Goal: Entertainment & Leisure: Consume media (video, audio)

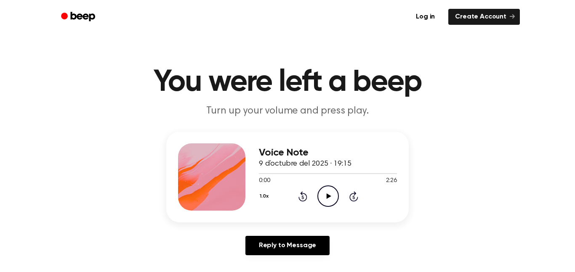
click at [331, 191] on icon "Play Audio" at bounding box center [328, 196] width 21 height 21
click at [331, 191] on icon "Pause Audio" at bounding box center [328, 196] width 21 height 21
click at [331, 191] on icon "Play Audio" at bounding box center [328, 196] width 21 height 21
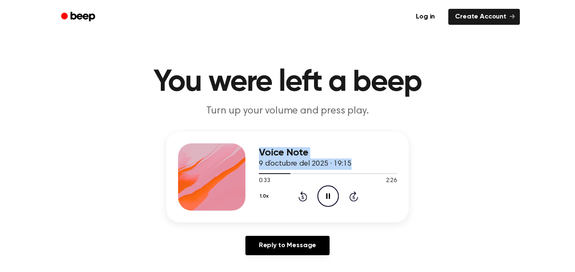
drag, startPoint x: 289, startPoint y: 173, endPoint x: 249, endPoint y: 176, distance: 40.6
click at [249, 176] on div "Voice Note 9 d’octubre del 2025 · 19:15 0:33 2:26 Your browser does not support…" at bounding box center [287, 177] width 243 height 91
click at [327, 200] on icon "Pause Audio" at bounding box center [328, 196] width 21 height 21
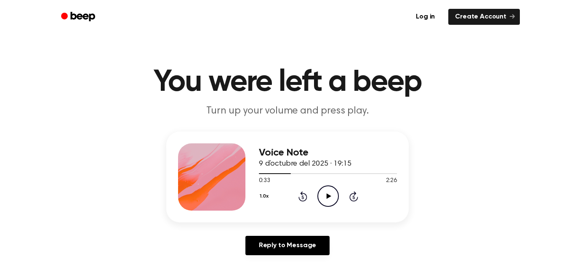
click at [285, 173] on span at bounding box center [287, 174] width 7 height 7
click at [303, 197] on icon "Rewind 5 seconds" at bounding box center [302, 196] width 9 height 11
click at [303, 198] on icon at bounding box center [303, 197] width 2 height 3
click at [302, 197] on icon "Rewind 5 seconds" at bounding box center [302, 196] width 9 height 11
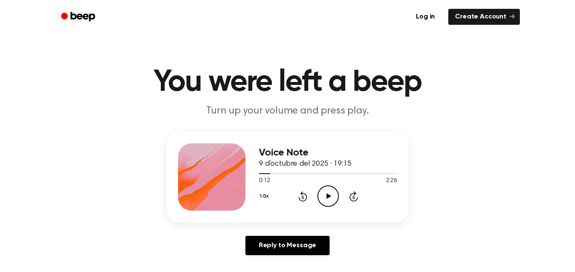
click at [303, 197] on icon "Rewind 5 seconds" at bounding box center [302, 196] width 9 height 11
click at [303, 198] on icon at bounding box center [303, 197] width 2 height 3
click at [322, 197] on icon "Play Audio" at bounding box center [328, 196] width 21 height 21
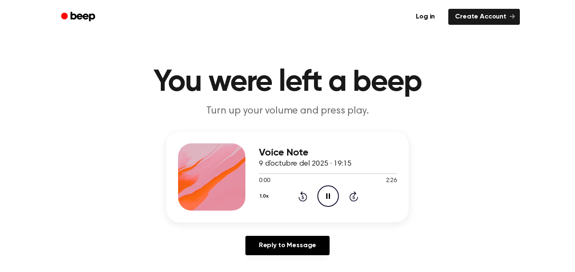
click at [354, 198] on icon at bounding box center [354, 197] width 2 height 3
click at [354, 198] on icon "Skip 5 seconds" at bounding box center [353, 196] width 9 height 11
click at [321, 202] on icon "Pause Audio" at bounding box center [328, 196] width 21 height 21
click at [305, 195] on icon "Rewind 5 seconds" at bounding box center [302, 196] width 9 height 11
click at [303, 198] on icon at bounding box center [303, 197] width 2 height 3
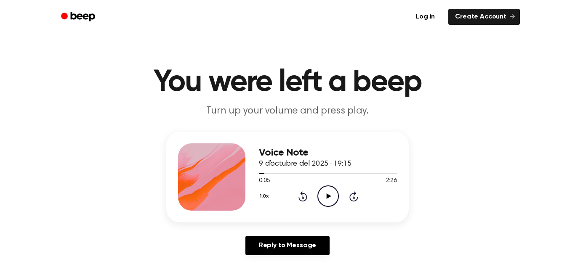
click at [305, 195] on icon at bounding box center [303, 197] width 9 height 10
click at [325, 185] on div "0:02 2:26" at bounding box center [328, 181] width 138 height 9
click at [324, 192] on icon "Play Audio" at bounding box center [328, 196] width 21 height 21
click at [333, 193] on icon "Pause Audio" at bounding box center [328, 196] width 21 height 21
click at [303, 198] on icon at bounding box center [303, 197] width 2 height 3
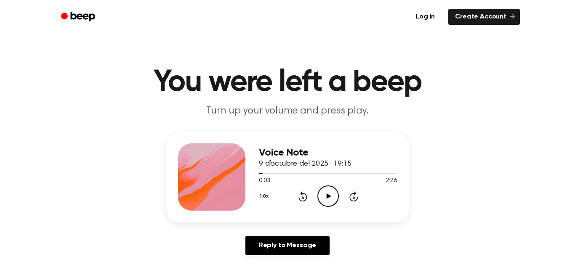
click at [303, 198] on icon at bounding box center [303, 197] width 2 height 3
click at [331, 201] on icon "Play Audio" at bounding box center [328, 196] width 21 height 21
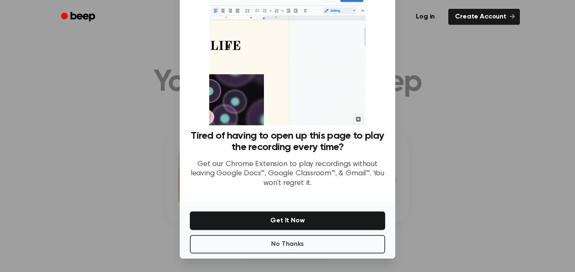
scroll to position [34, 0]
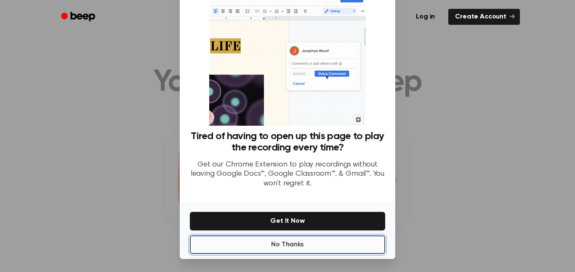
click at [345, 247] on button "No Thanks" at bounding box center [287, 245] width 195 height 19
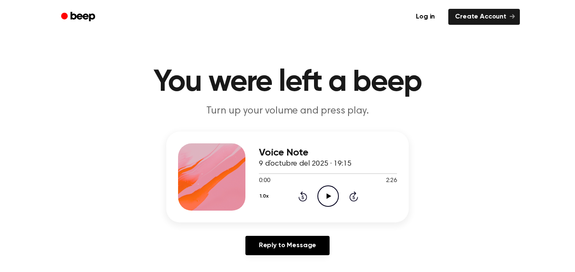
click at [326, 199] on icon "Play Audio" at bounding box center [328, 196] width 21 height 21
click at [332, 189] on icon "Pause Audio" at bounding box center [328, 196] width 21 height 21
click at [332, 189] on icon "Play Audio" at bounding box center [328, 196] width 21 height 21
click at [336, 195] on icon "Pause Audio" at bounding box center [328, 196] width 21 height 21
click at [331, 198] on icon "Play Audio" at bounding box center [328, 196] width 21 height 21
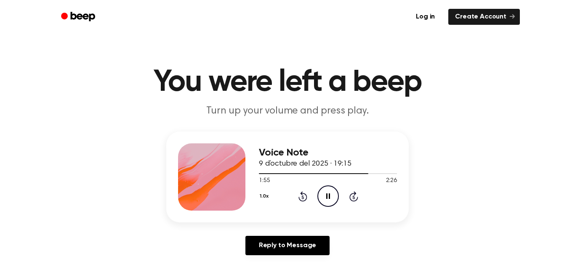
click at [322, 202] on icon "Pause Audio" at bounding box center [328, 196] width 21 height 21
click at [326, 197] on icon "Play Audio" at bounding box center [328, 196] width 21 height 21
click at [349, 198] on icon "Skip 5 seconds" at bounding box center [353, 196] width 9 height 11
click at [332, 197] on icon "Pause Audio" at bounding box center [328, 196] width 21 height 21
click at [330, 193] on icon "Play Audio" at bounding box center [328, 196] width 21 height 21
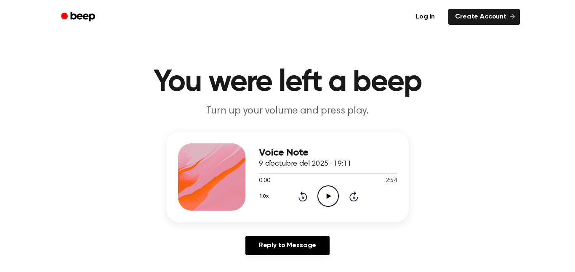
click at [329, 201] on icon "Play Audio" at bounding box center [328, 196] width 21 height 21
click at [327, 197] on icon at bounding box center [328, 196] width 4 height 5
click at [349, 196] on icon "Skip 5 seconds" at bounding box center [353, 196] width 9 height 11
click at [298, 197] on icon "Rewind 5 seconds" at bounding box center [302, 196] width 9 height 11
click at [330, 192] on icon "Play Audio" at bounding box center [328, 196] width 21 height 21
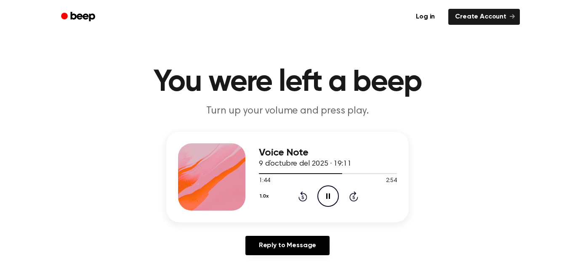
click at [324, 197] on icon "Pause Audio" at bounding box center [328, 196] width 21 height 21
click at [324, 197] on icon "Play Audio" at bounding box center [328, 196] width 21 height 21
click at [260, 195] on button "1.0x" at bounding box center [265, 197] width 13 height 14
click at [261, 197] on button "1.0x" at bounding box center [265, 197] width 13 height 14
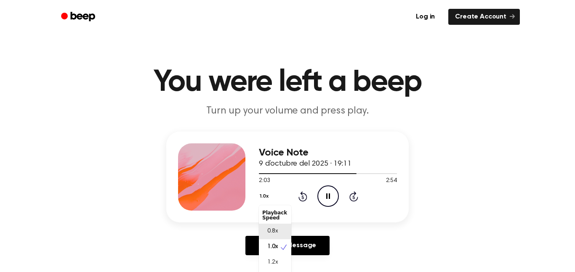
scroll to position [4, 0]
click at [269, 261] on span "1.2x" at bounding box center [272, 259] width 11 height 9
